Goal: Book appointment/travel/reservation

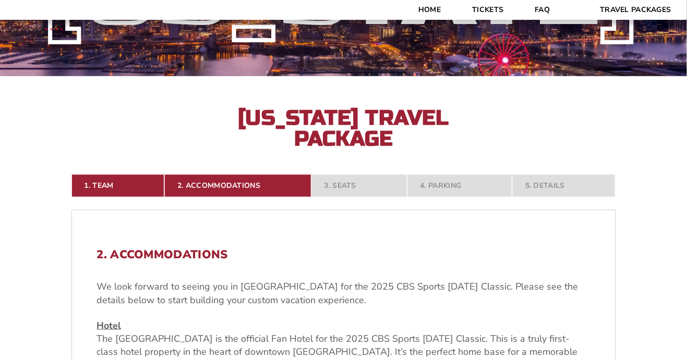
scroll to position [120, 0]
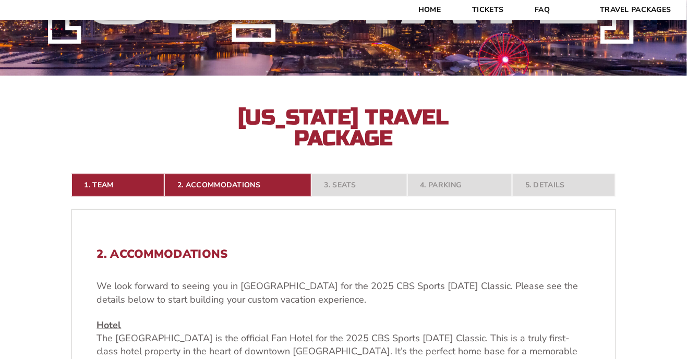
click at [346, 197] on nav "1. Team 2. Accommodations 3. Seats 4. Parking 5. Details" at bounding box center [343, 185] width 545 height 23
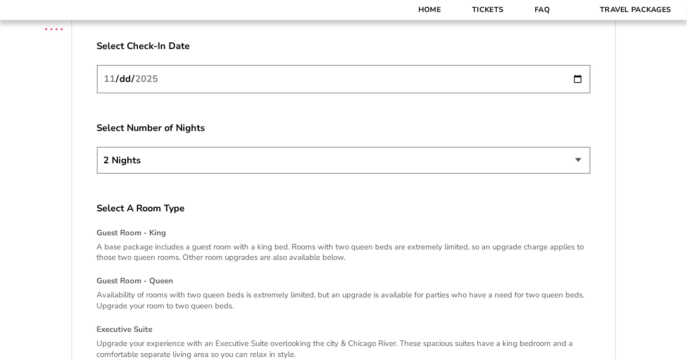
scroll to position [1345, 0]
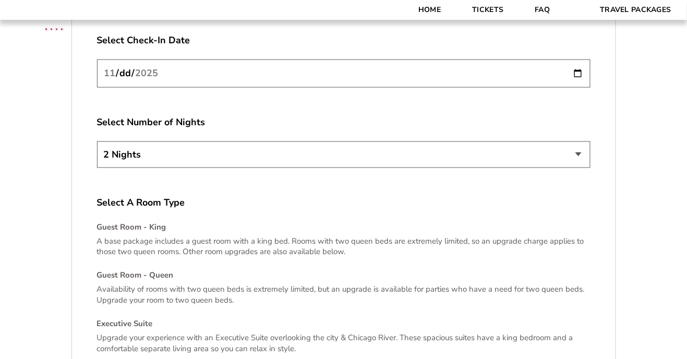
click at [580, 167] on select "2 Nights 3 Nights 4 Nights" at bounding box center [344, 154] width 494 height 27
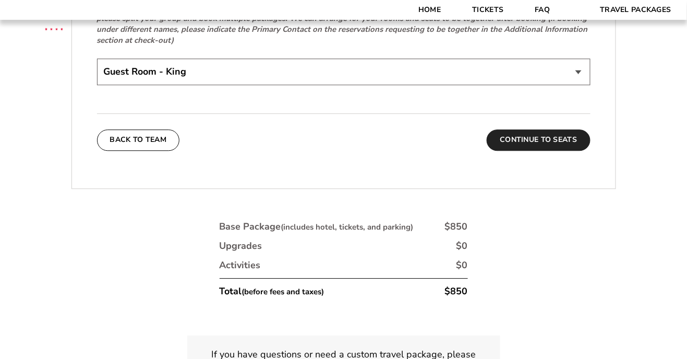
click at [538, 150] on button "Continue To Seats" at bounding box center [538, 139] width 103 height 21
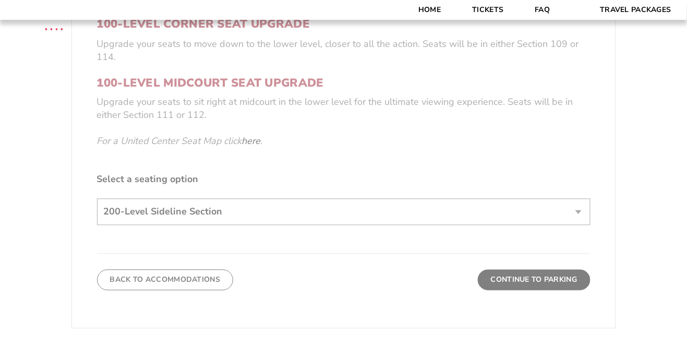
scroll to position [443, 0]
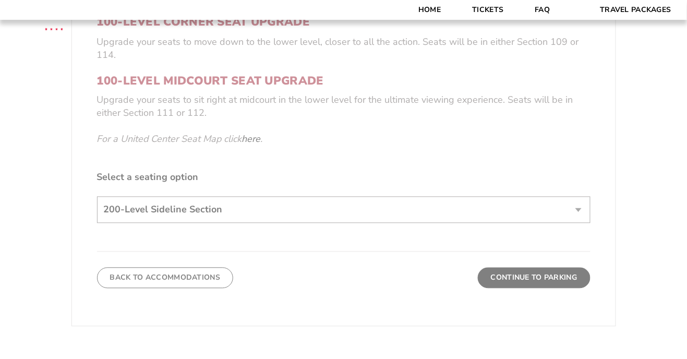
click at [581, 229] on form "[US_STATE] [US_STATE] Travel Package [PERSON_NAME] Travel Package [GEOGRAPHIC_D…" at bounding box center [343, 66] width 687 height 1019
click at [153, 231] on form "[US_STATE] [US_STATE] Travel Package [PERSON_NAME] Travel Package [GEOGRAPHIC_D…" at bounding box center [343, 66] width 687 height 1019
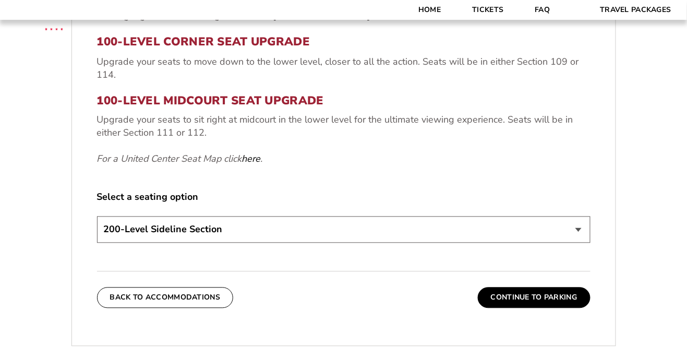
scroll to position [424, 0]
click at [131, 243] on select "200-Level Sideline Section 100-Level Corner Seat Upgrade (+$80 per person) 100-…" at bounding box center [344, 230] width 494 height 27
click at [57, 188] on div "1. Team 2. Accommodations 3. Seats 4. Parking 5. Details 1. Team Select Your Te…" at bounding box center [343, 220] width 595 height 750
click at [532, 308] on button "Continue To Parking" at bounding box center [534, 297] width 113 height 21
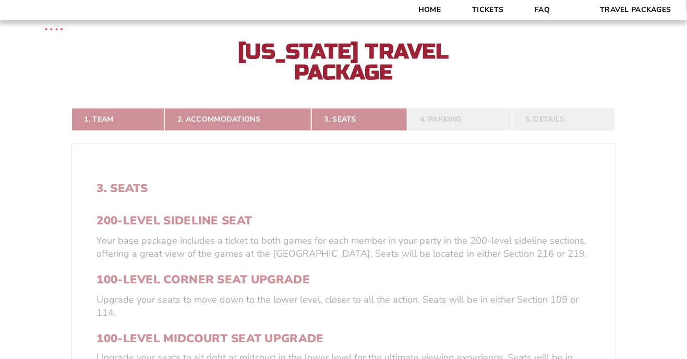
scroll to position [185, 0]
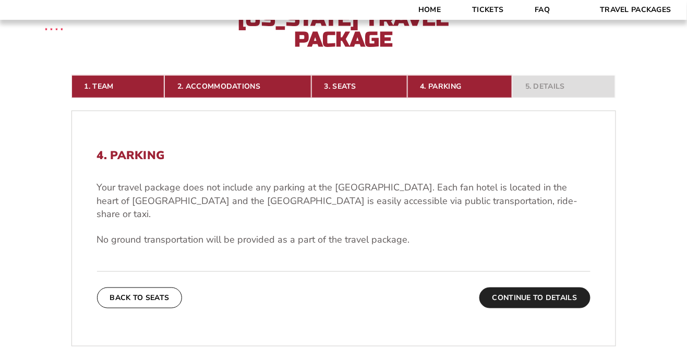
click at [535, 301] on button "Continue To Details" at bounding box center [534, 297] width 111 height 21
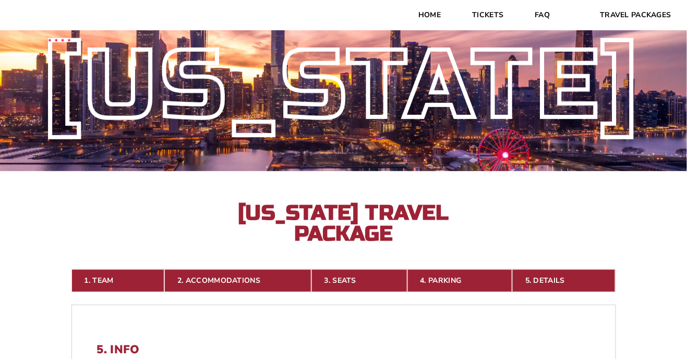
scroll to position [22, 0]
